Goal: Task Accomplishment & Management: Manage account settings

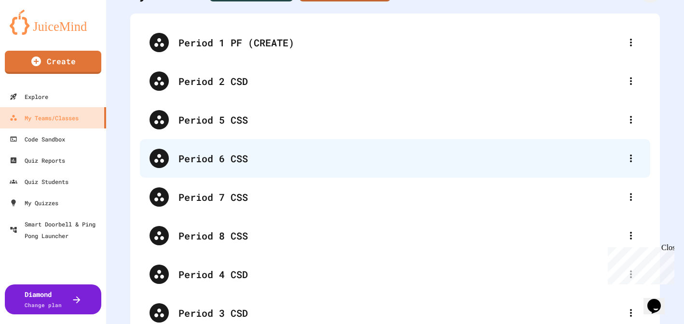
scroll to position [75, 0]
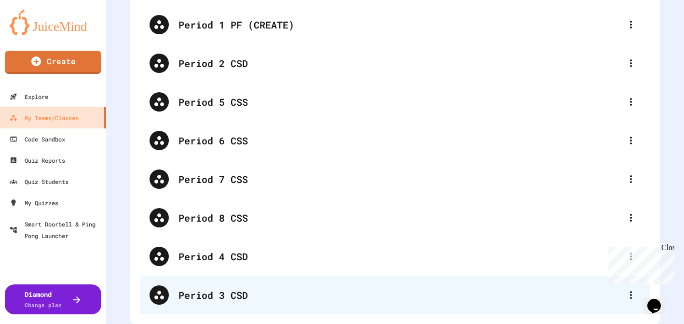
click at [250, 295] on div "Period 3 CSD" at bounding box center [400, 295] width 443 height 14
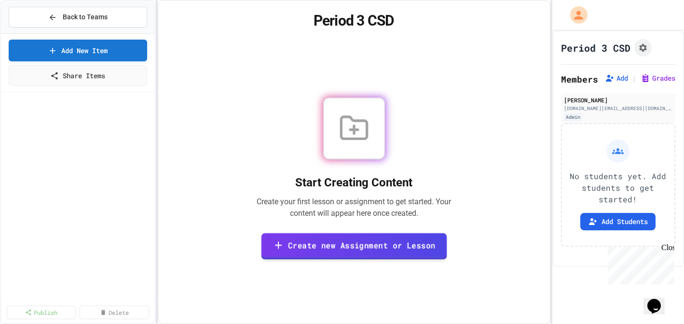
click at [394, 245] on link "Create new Assignment or Lesson" at bounding box center [354, 246] width 186 height 27
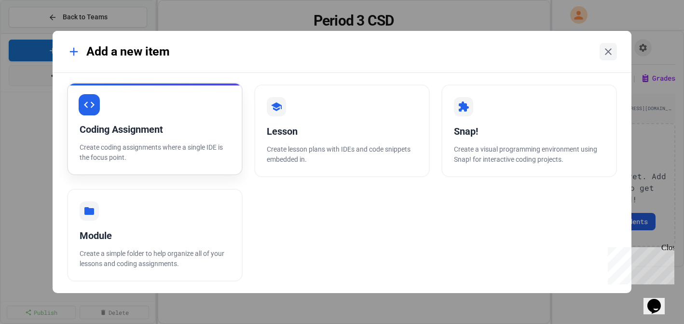
click at [194, 134] on div "Coding Assignment" at bounding box center [155, 129] width 151 height 14
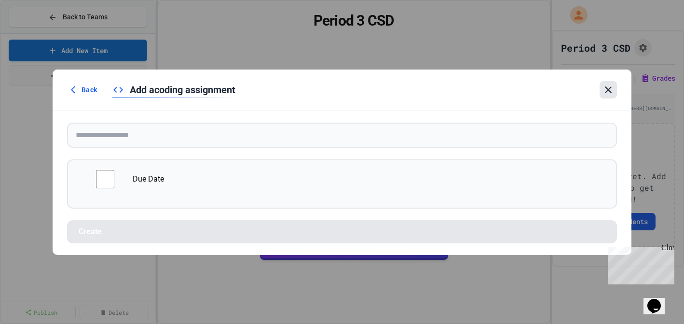
click at [609, 88] on icon at bounding box center [609, 90] width 12 height 12
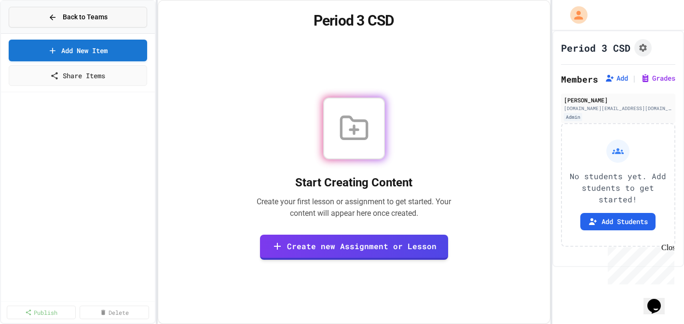
click at [72, 16] on span "Back to Teams" at bounding box center [85, 17] width 45 height 10
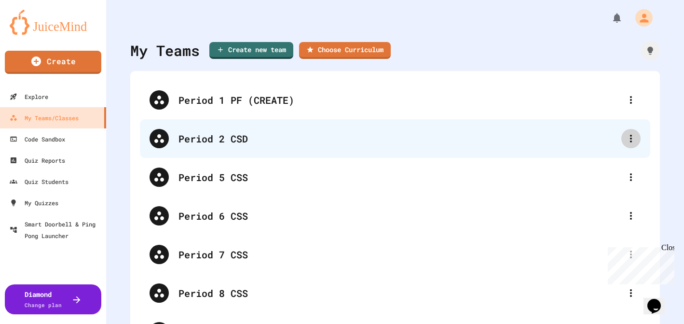
click at [631, 137] on icon at bounding box center [631, 139] width 12 height 12
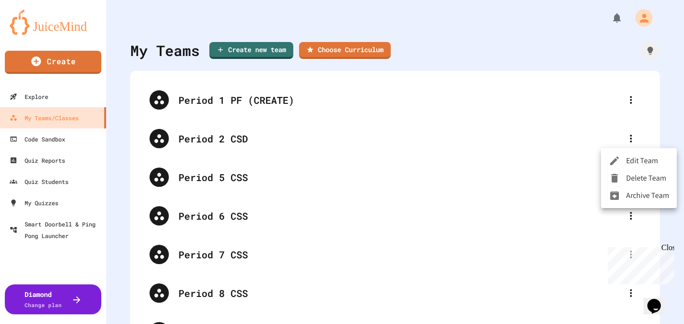
click at [632, 159] on li "Edit Team" at bounding box center [639, 160] width 76 height 17
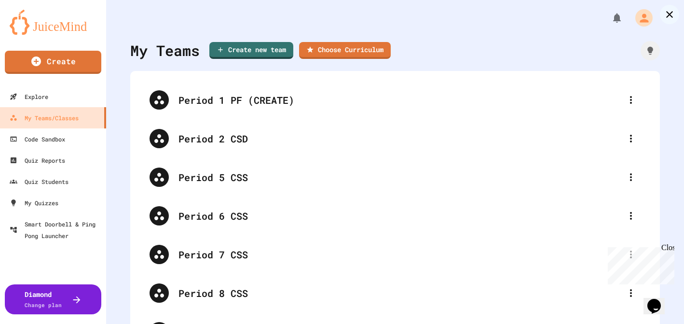
click at [342, 47] on link "Choose Curriculum" at bounding box center [345, 50] width 90 height 18
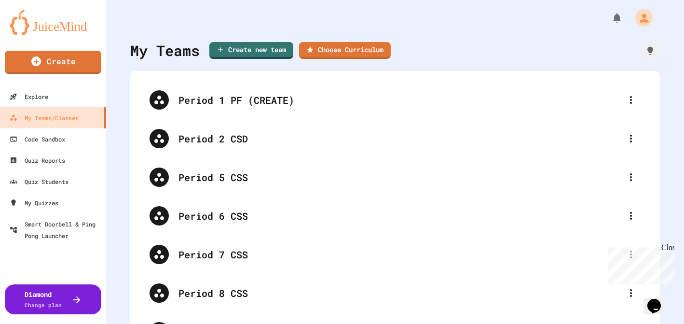
scroll to position [0, 0]
click at [12, 323] on icon "button" at bounding box center [6, 330] width 12 height 12
